Goal: Check status: Check status

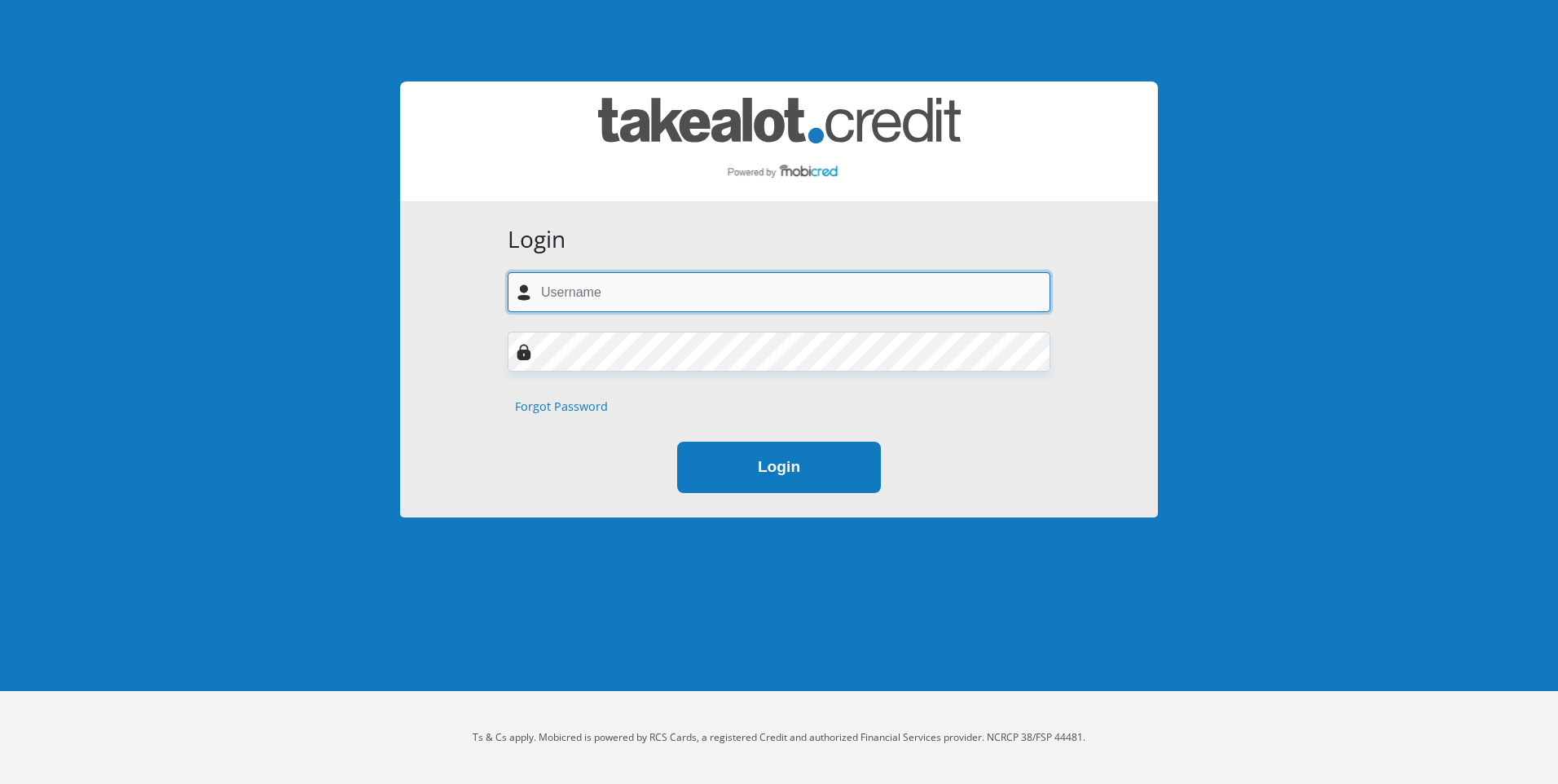
type input "delareysteyn87@gmail.com"
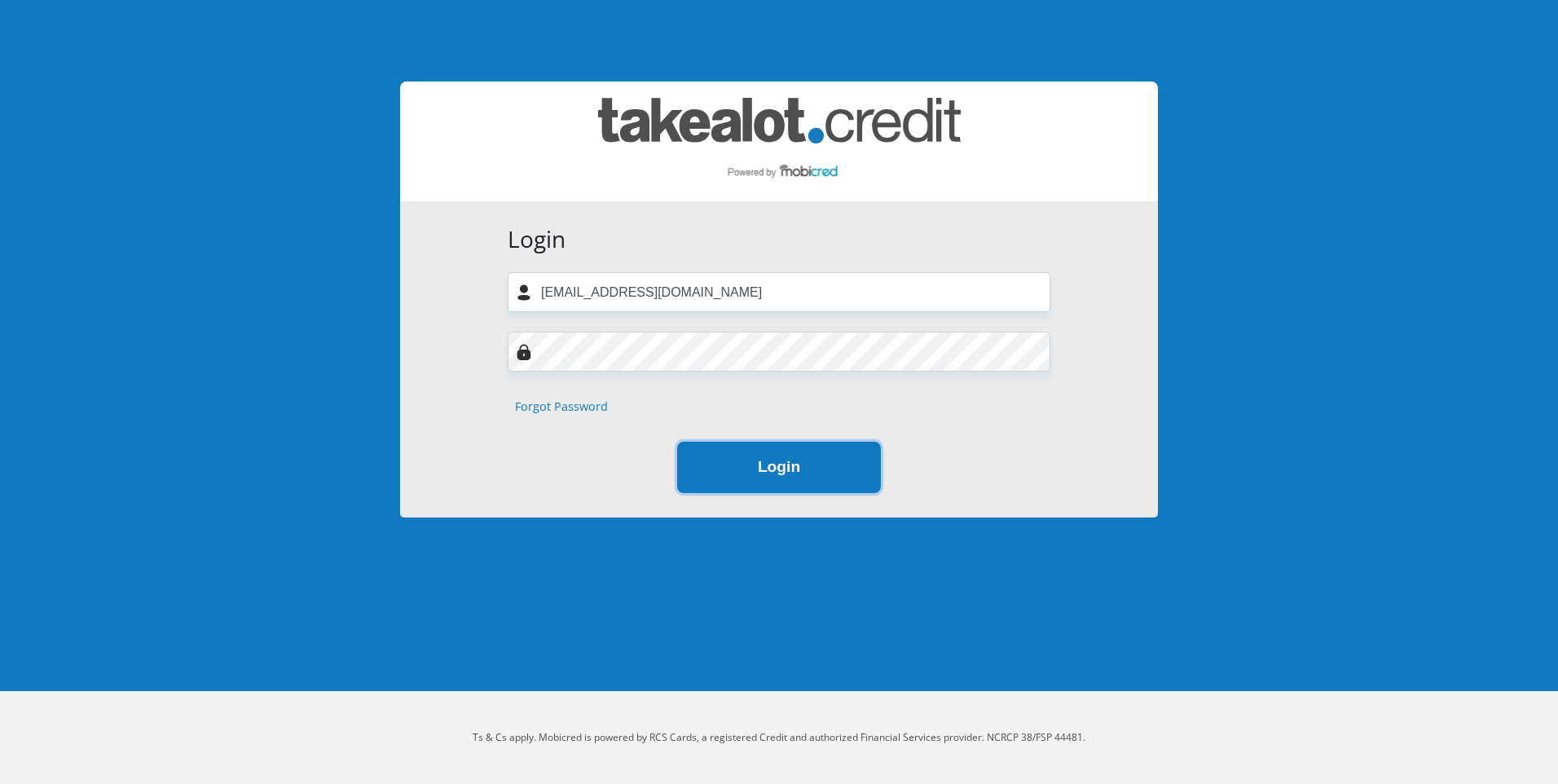
click at [784, 475] on button "Login" at bounding box center [779, 466] width 204 height 51
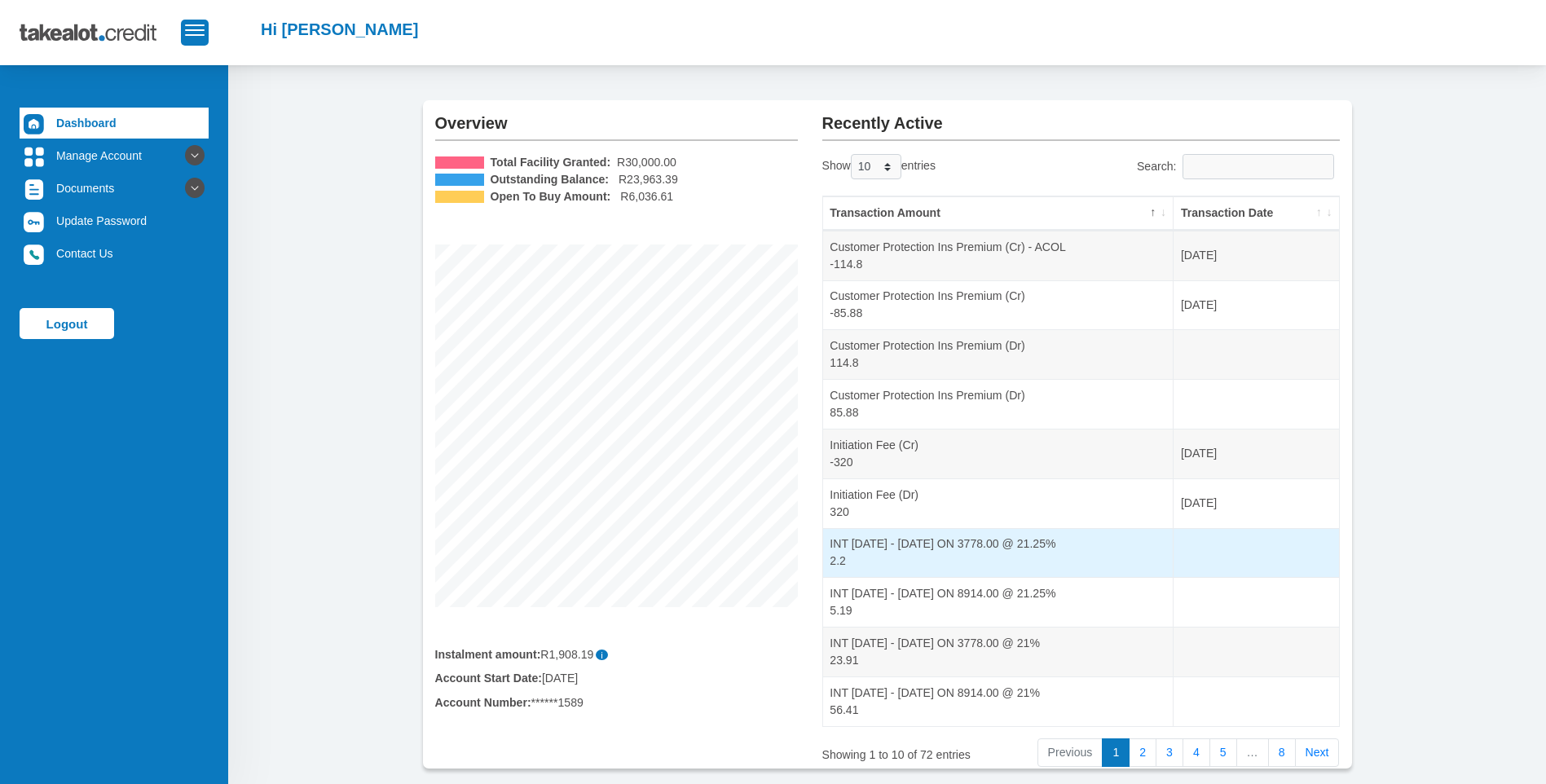
scroll to position [136, 0]
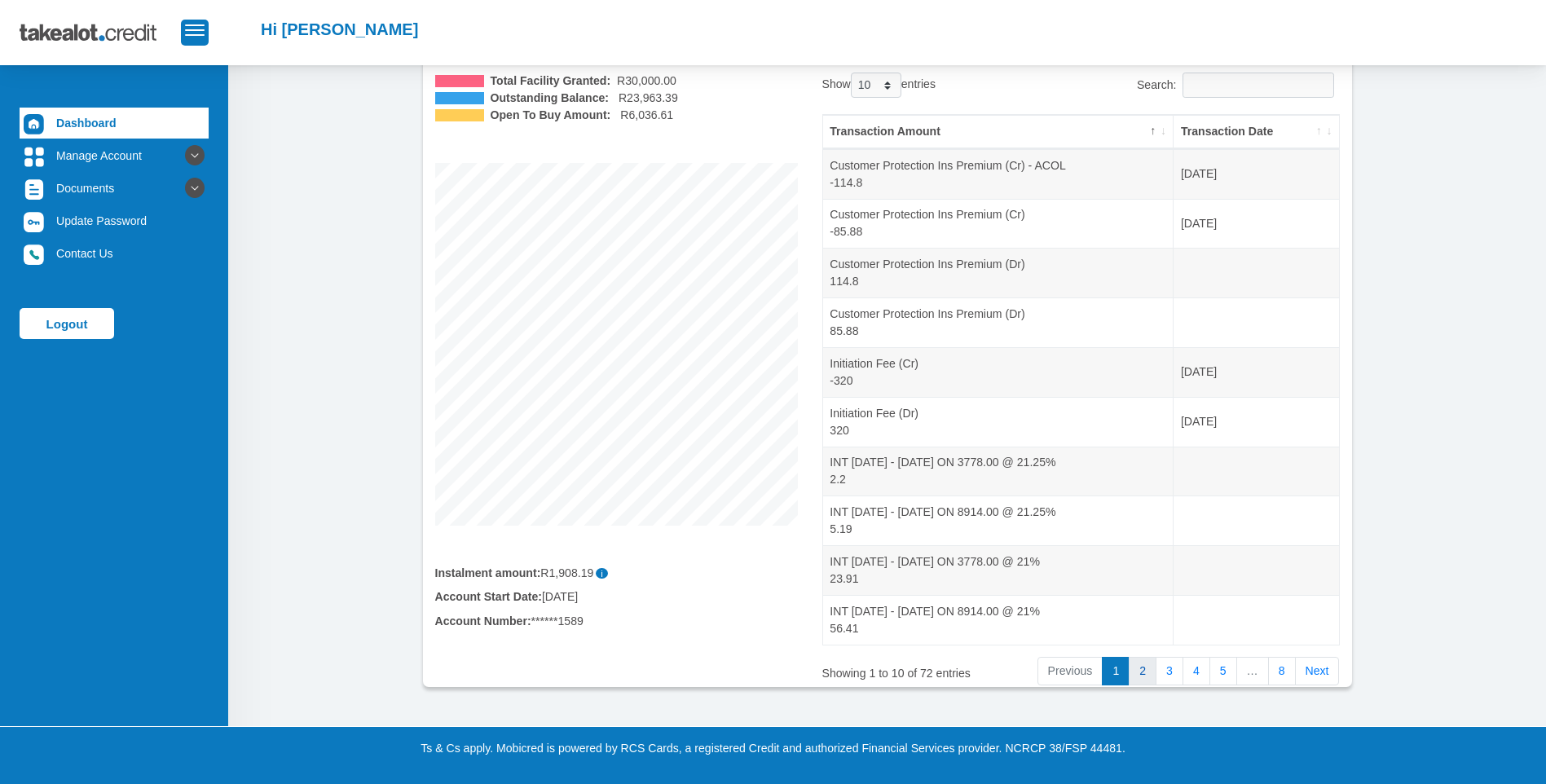
click at [1139, 678] on link "2" at bounding box center [1143, 671] width 28 height 30
